Goal: Check status: Check status

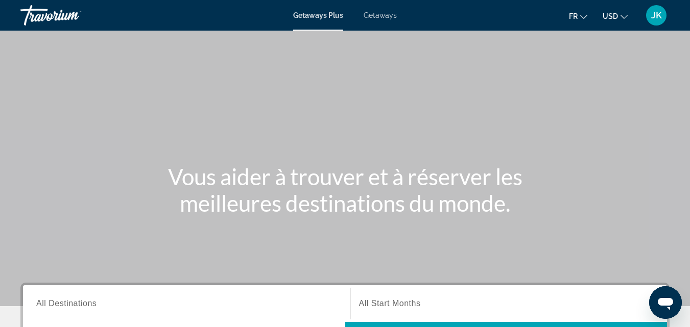
click at [652, 16] on span "JK" at bounding box center [656, 15] width 11 height 10
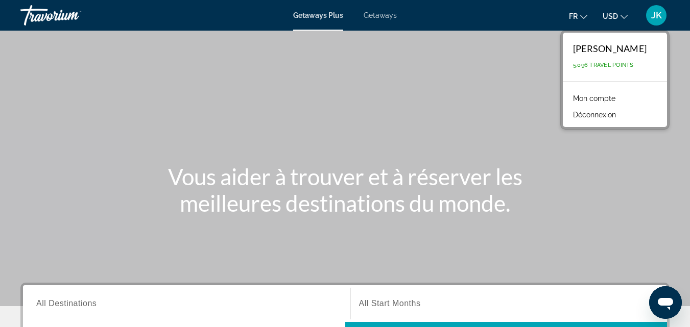
click at [582, 17] on icon "Change language" at bounding box center [583, 17] width 7 height 4
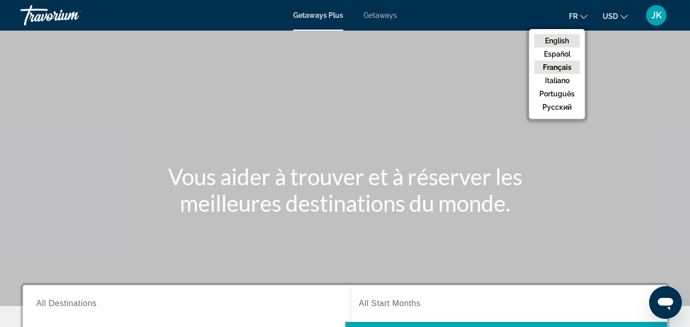
click at [561, 43] on button "English" at bounding box center [556, 40] width 45 height 13
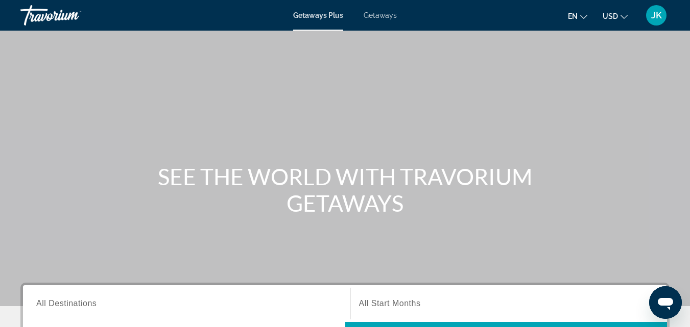
click at [651, 18] on span "JK" at bounding box center [656, 15] width 11 height 10
click at [653, 19] on span "JK" at bounding box center [656, 15] width 11 height 10
click at [657, 21] on div "JK" at bounding box center [656, 15] width 20 height 20
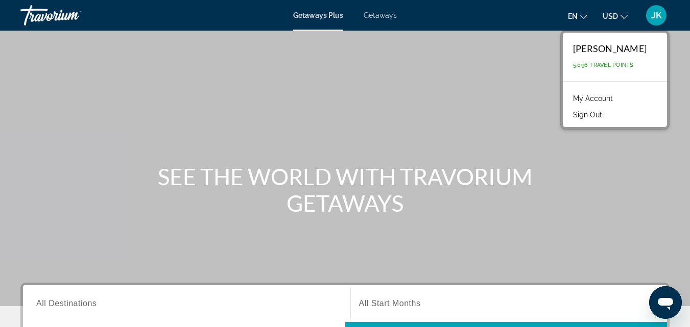
click at [657, 21] on div "JK" at bounding box center [656, 15] width 20 height 20
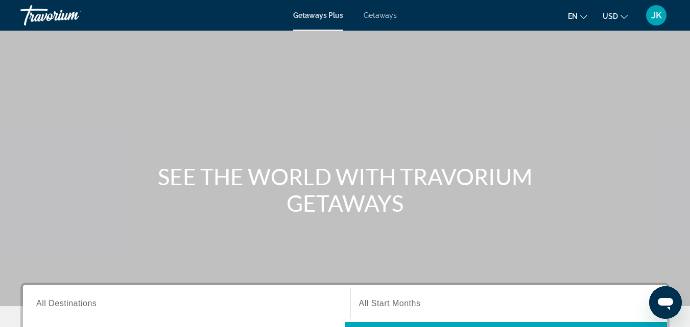
click at [657, 21] on div "JK" at bounding box center [656, 15] width 20 height 20
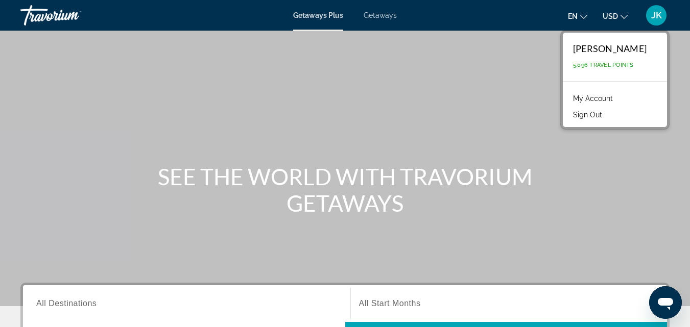
click at [611, 97] on link "My Account" at bounding box center [593, 98] width 50 height 13
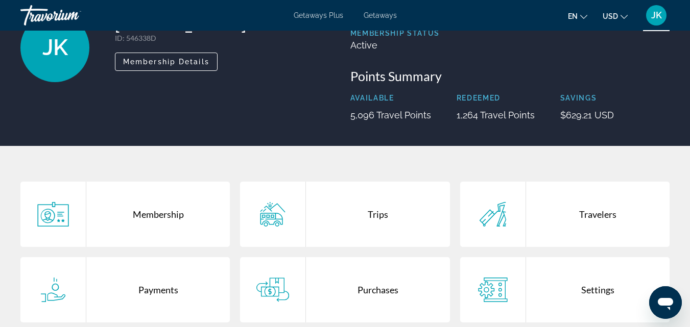
scroll to position [204, 0]
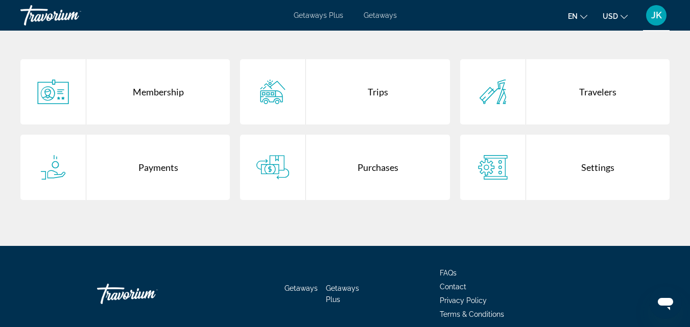
click at [389, 163] on div "Purchases" at bounding box center [377, 167] width 143 height 65
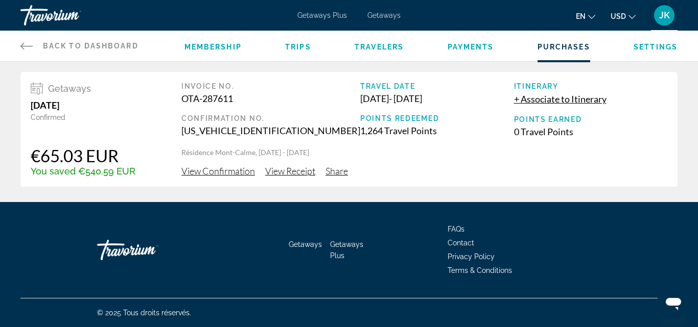
click at [237, 171] on span "View Confirmation" at bounding box center [218, 170] width 74 height 11
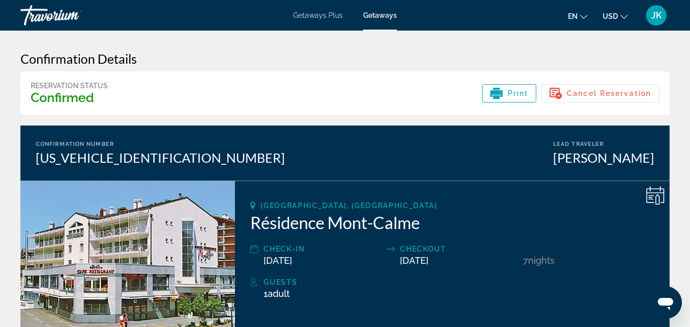
scroll to position [51, 0]
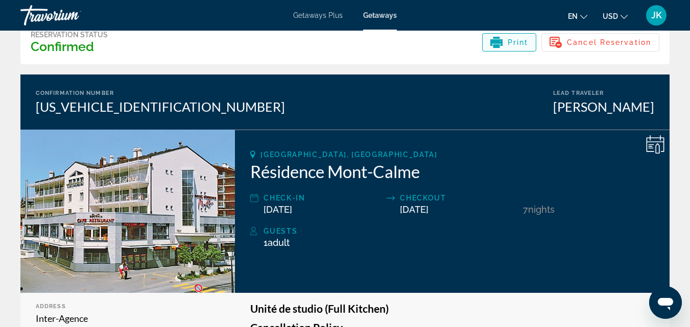
click at [508, 38] on div "Print" at bounding box center [509, 42] width 38 height 12
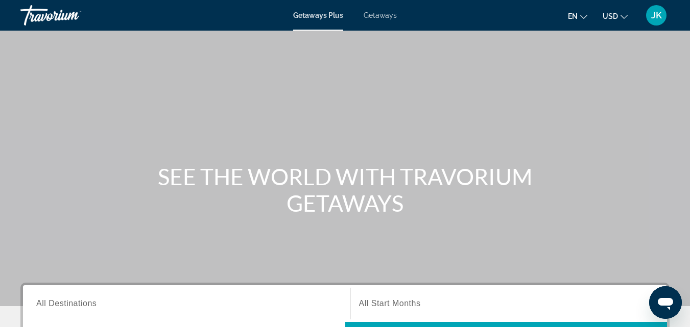
click at [655, 21] on div "JK" at bounding box center [656, 15] width 20 height 20
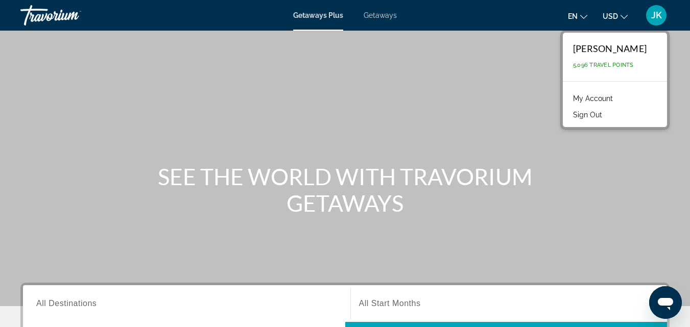
click at [610, 101] on link "My Account" at bounding box center [593, 98] width 50 height 13
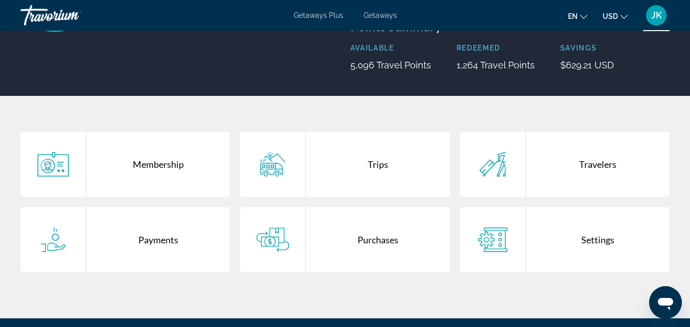
scroll to position [153, 0]
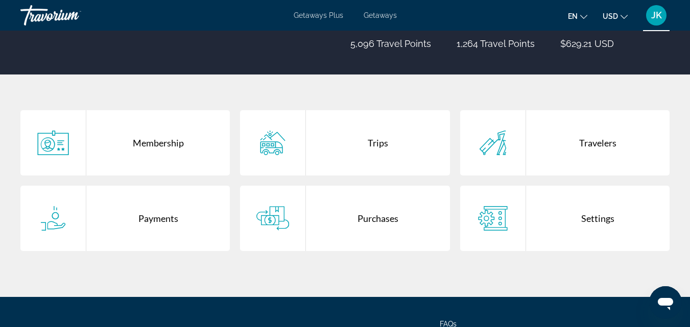
click at [374, 203] on div "Purchases" at bounding box center [377, 218] width 143 height 65
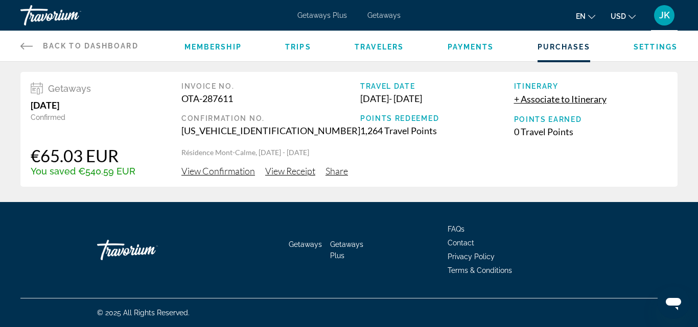
click at [220, 174] on span "View Confirmation" at bounding box center [218, 170] width 74 height 11
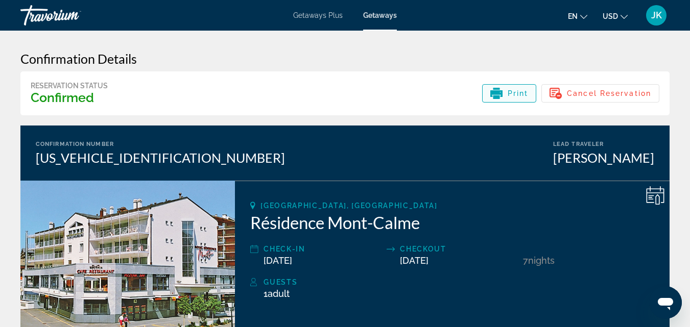
click at [510, 93] on span "Print" at bounding box center [518, 93] width 21 height 8
